Goal: Transaction & Acquisition: Purchase product/service

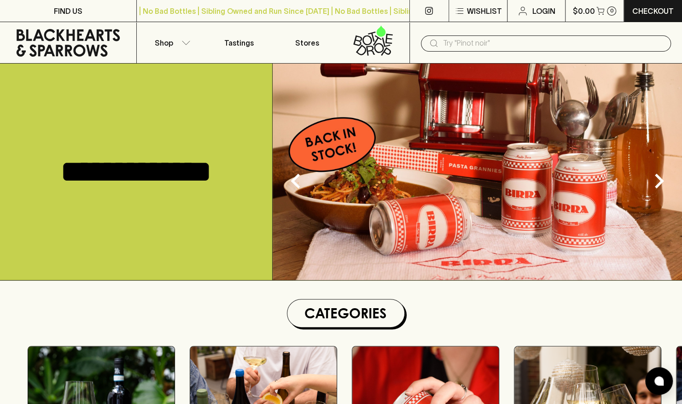
scroll to position [333, 0]
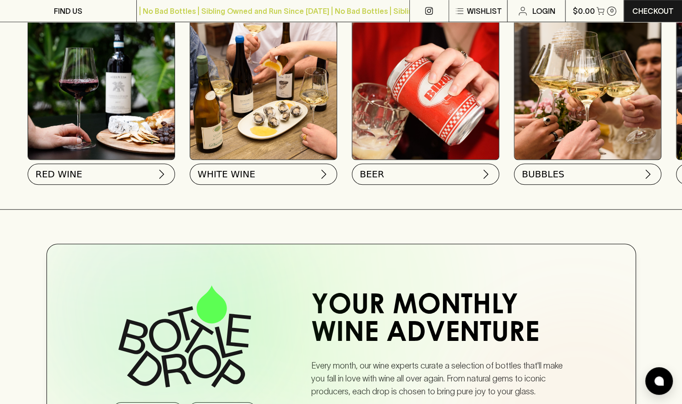
click at [112, 92] on img at bounding box center [101, 86] width 146 height 146
click at [67, 170] on span "RED WINE" at bounding box center [58, 172] width 47 height 13
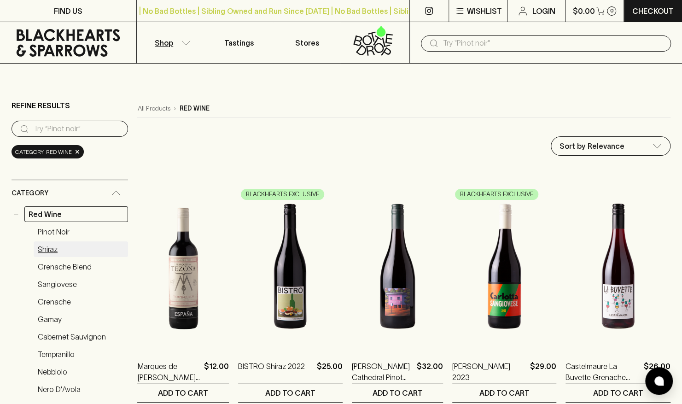
click at [44, 245] on link "Shiraz" at bounding box center [81, 249] width 94 height 16
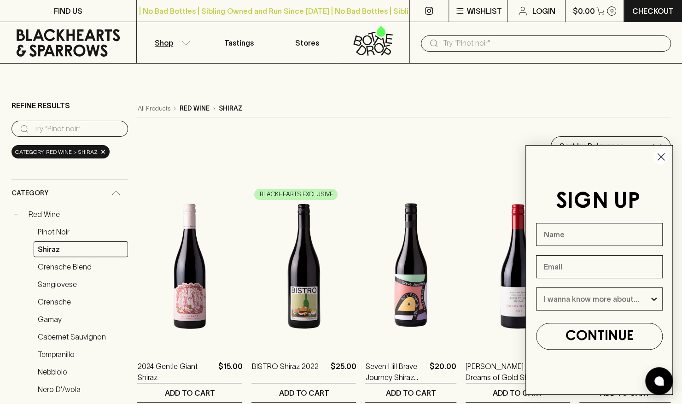
click at [661, 155] on circle "Close dialog" at bounding box center [660, 156] width 15 height 15
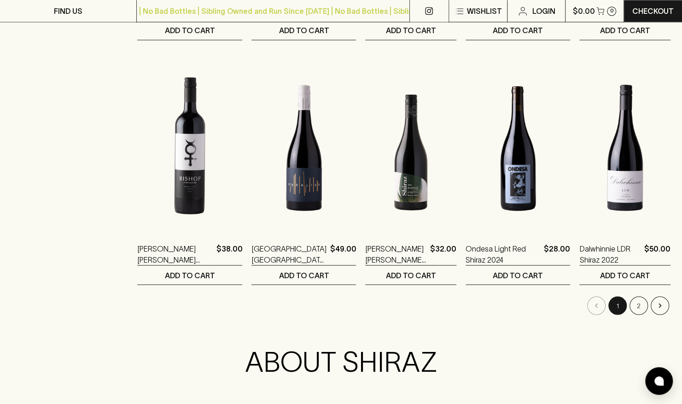
scroll to position [870, 0]
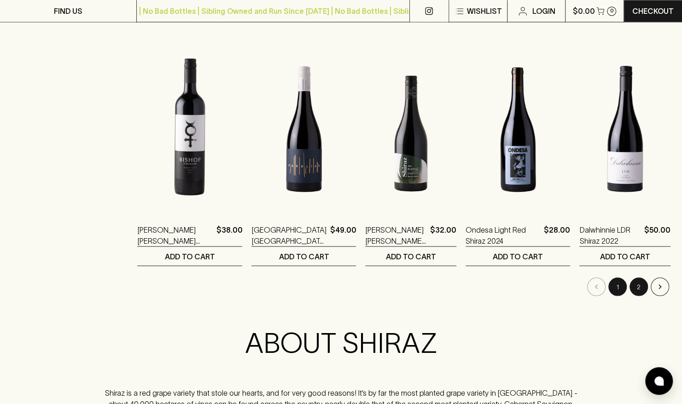
click at [638, 288] on button "2" at bounding box center [639, 286] width 18 height 18
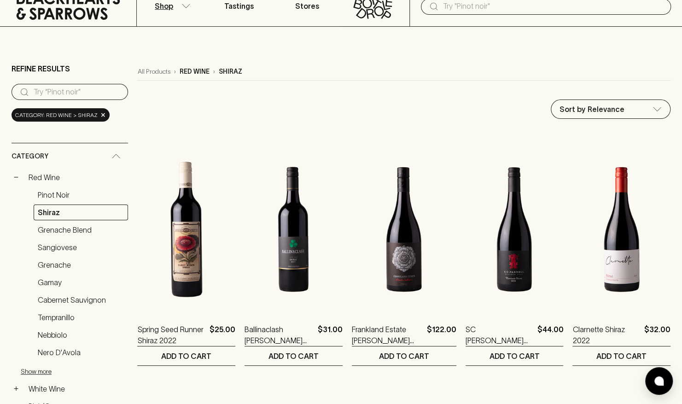
scroll to position [26, 0]
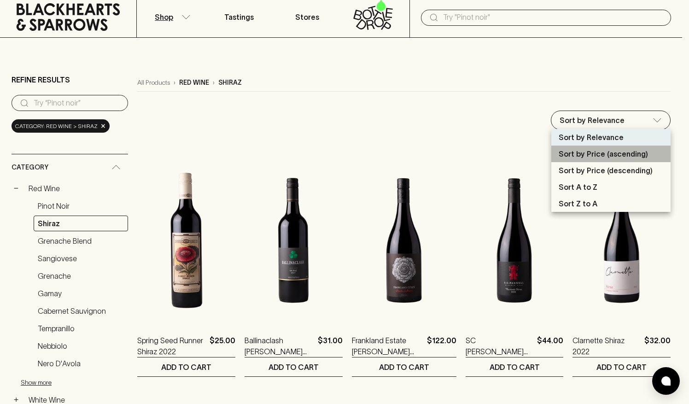
click at [597, 156] on p "Sort by Price (ascending)" at bounding box center [603, 153] width 89 height 11
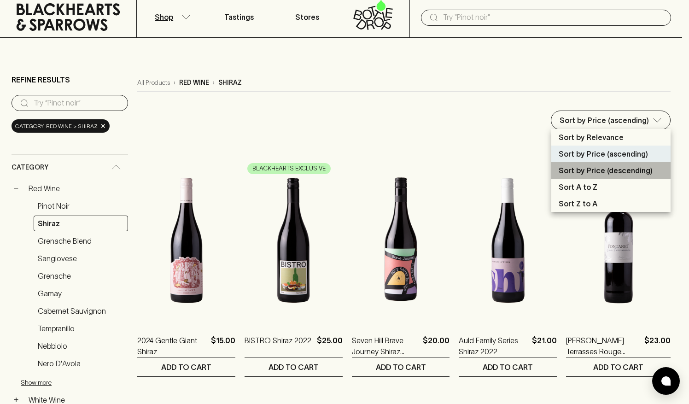
click at [620, 167] on p "Sort by Price (descending)" at bounding box center [606, 170] width 94 height 11
type input "price:desc"
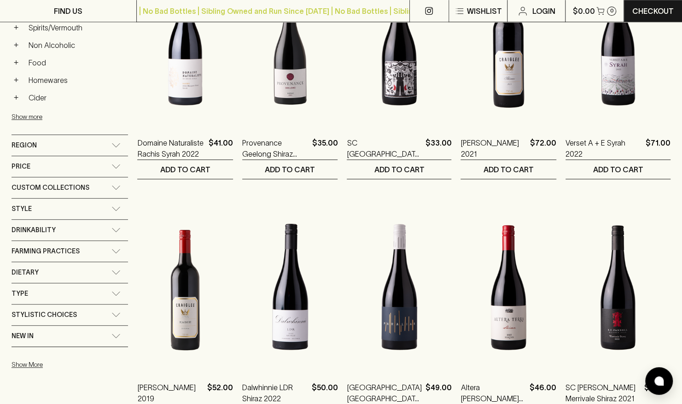
scroll to position [452, 0]
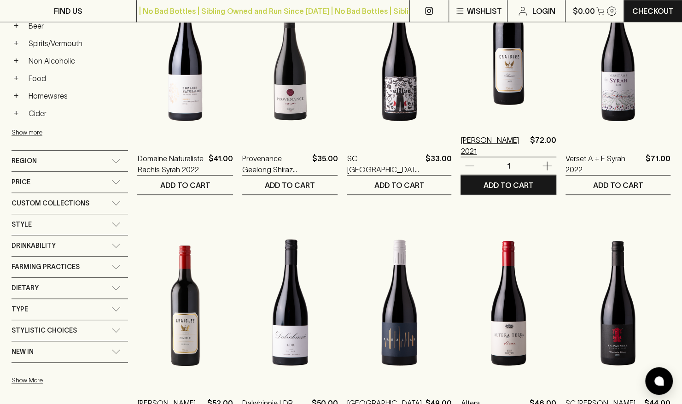
click at [504, 141] on p "Craiglee Shiraz 2021" at bounding box center [494, 145] width 66 height 22
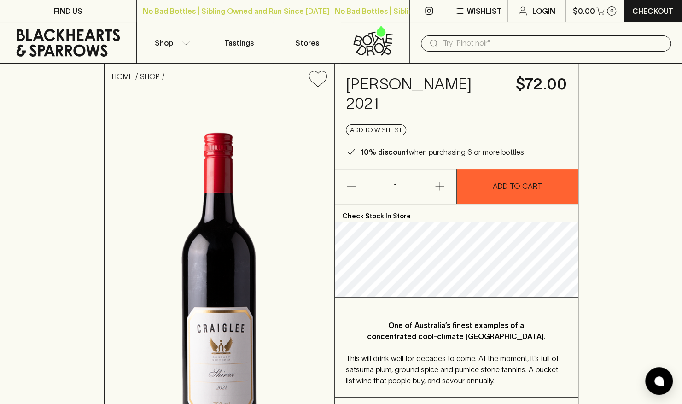
click at [380, 84] on h4 "Craiglee Shiraz 2021" at bounding box center [425, 94] width 159 height 39
drag, startPoint x: 380, startPoint y: 84, endPoint x: 462, endPoint y: 79, distance: 82.1
click at [462, 79] on h4 "Craiglee Shiraz 2021" at bounding box center [425, 94] width 159 height 39
copy h4 "Craiglee Shiraz 2021"
